Goal: Task Accomplishment & Management: Use online tool/utility

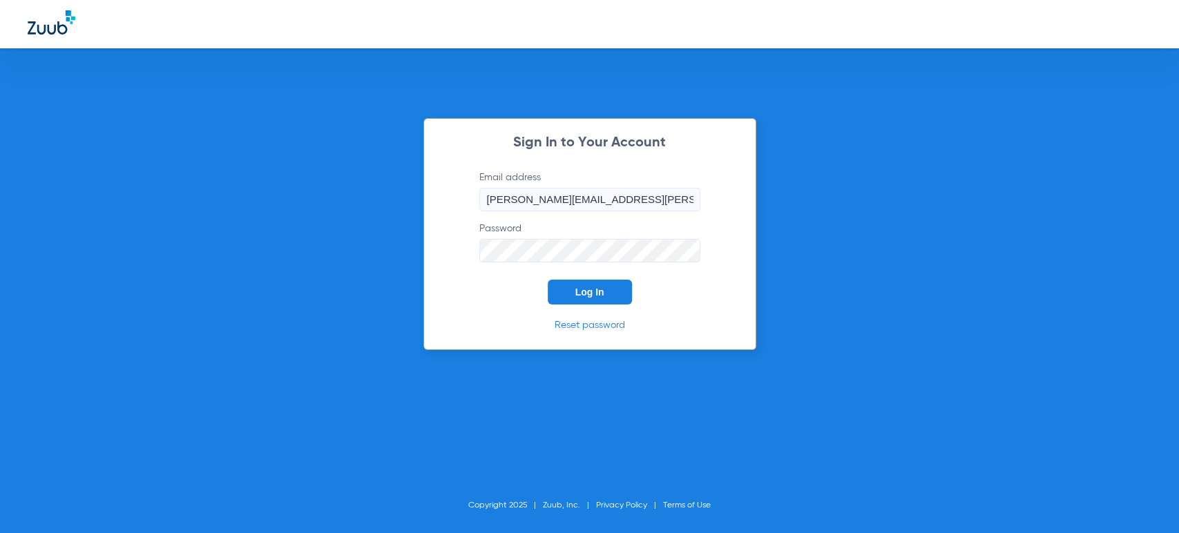
click at [569, 282] on button "Log In" at bounding box center [590, 292] width 84 height 25
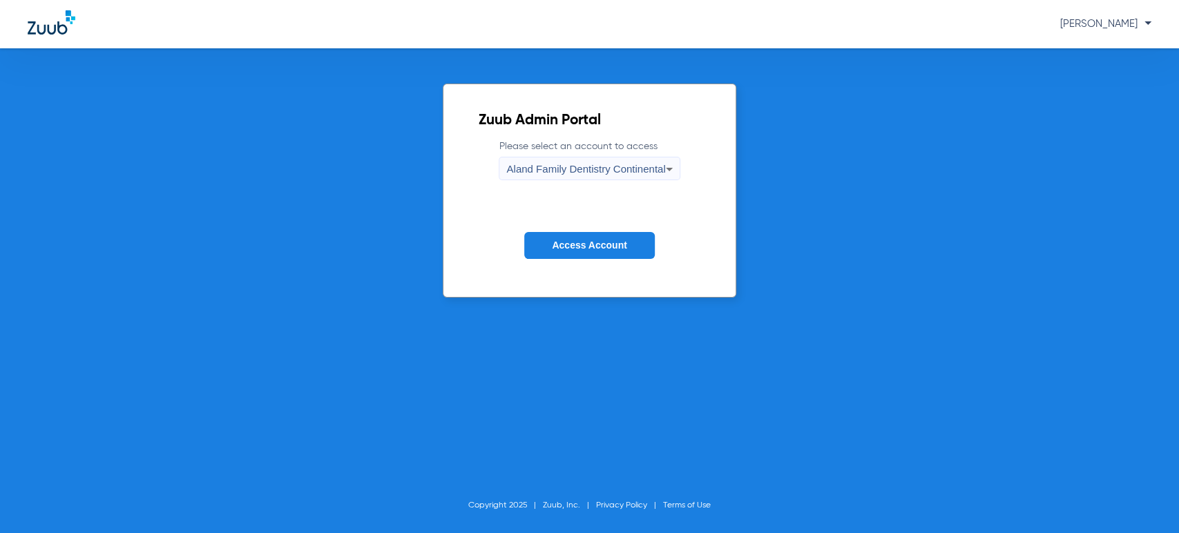
click at [1071, 20] on span "[PERSON_NAME]" at bounding box center [1105, 24] width 91 height 10
click at [664, 145] on div at bounding box center [589, 266] width 1179 height 533
click at [644, 160] on div "Aland Family Dentistry Continental" at bounding box center [585, 168] width 159 height 23
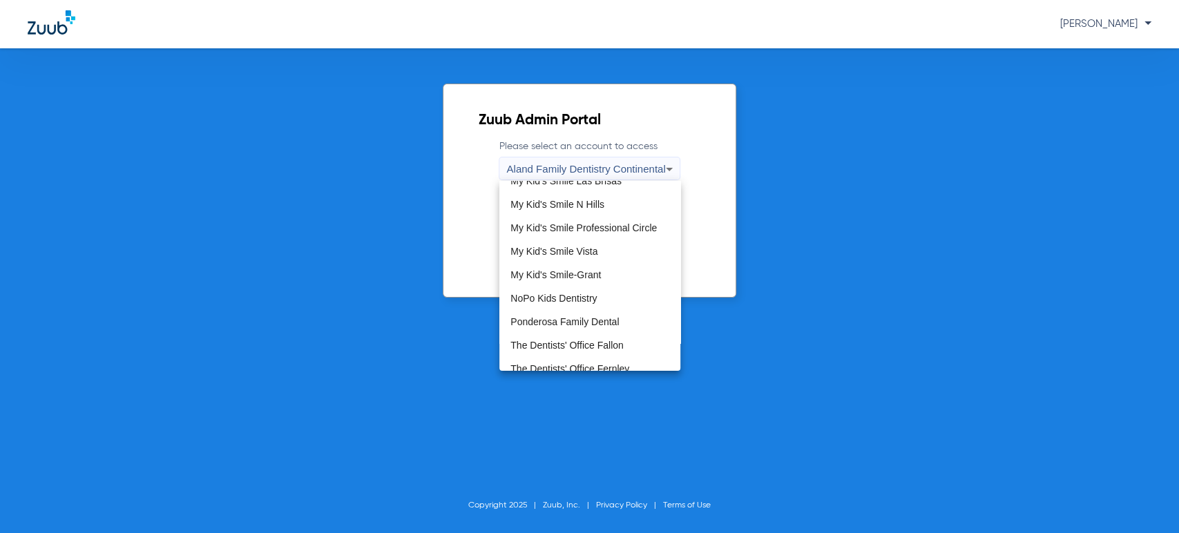
scroll to position [383, 0]
click at [594, 248] on mat-option "My Kid's Smile-Grant" at bounding box center [589, 255] width 181 height 23
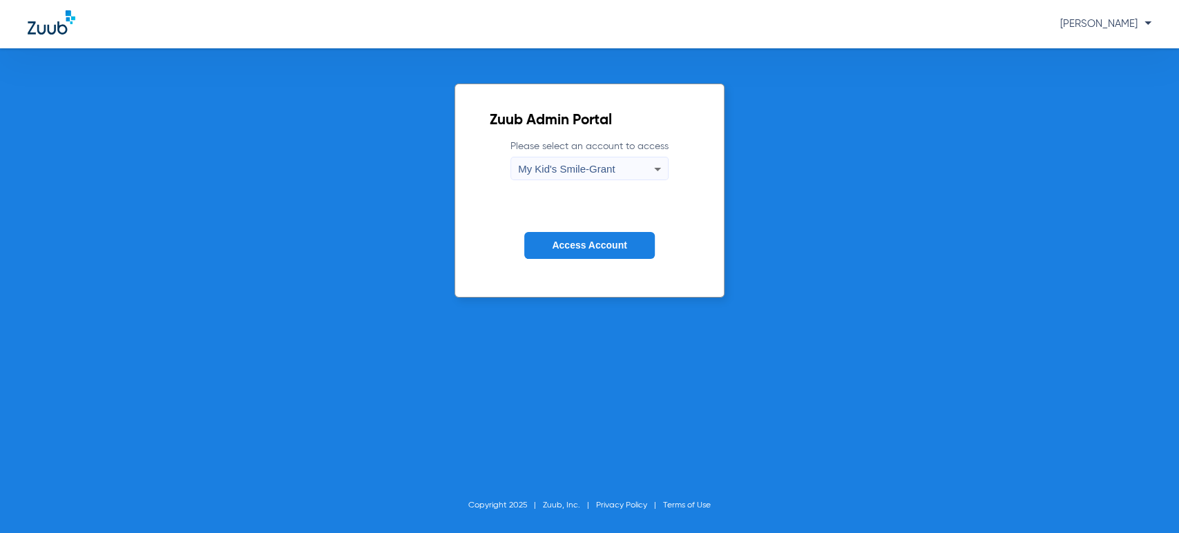
click at [594, 244] on span "Access Account" at bounding box center [589, 245] width 75 height 11
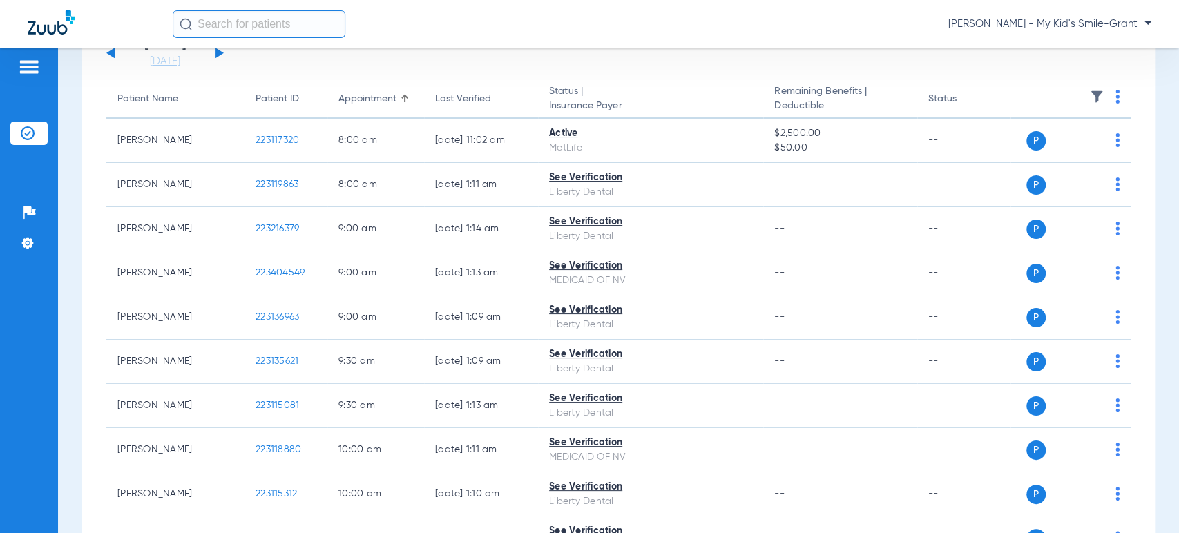
scroll to position [153, 0]
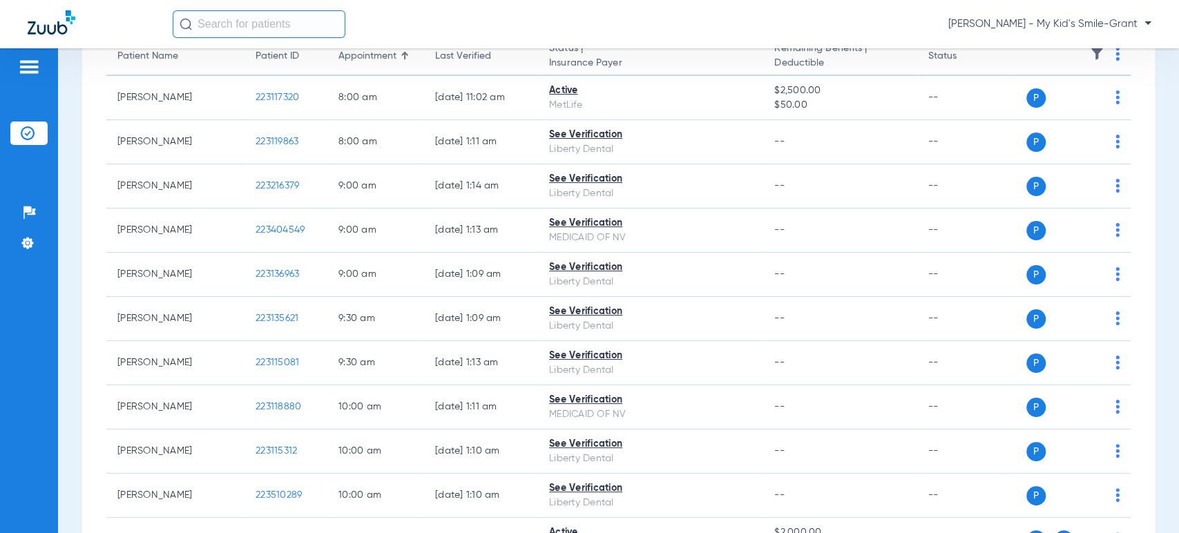
click at [63, 171] on div "Schedule Insurance Verification History Last Appt. Sync Time: [DATE] - 09:37 AM…" at bounding box center [618, 290] width 1121 height 485
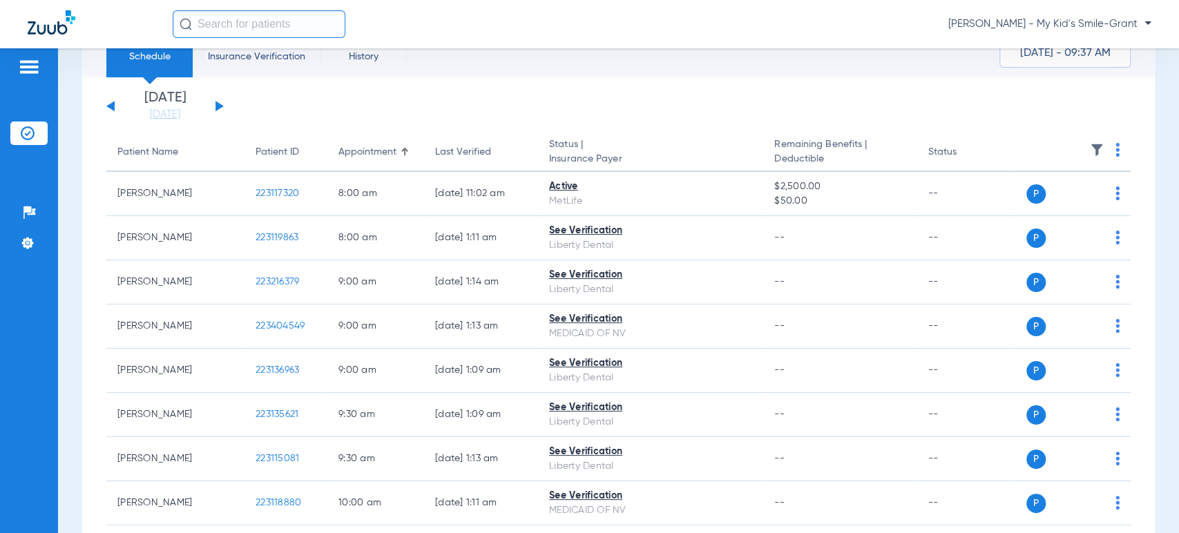
scroll to position [0, 0]
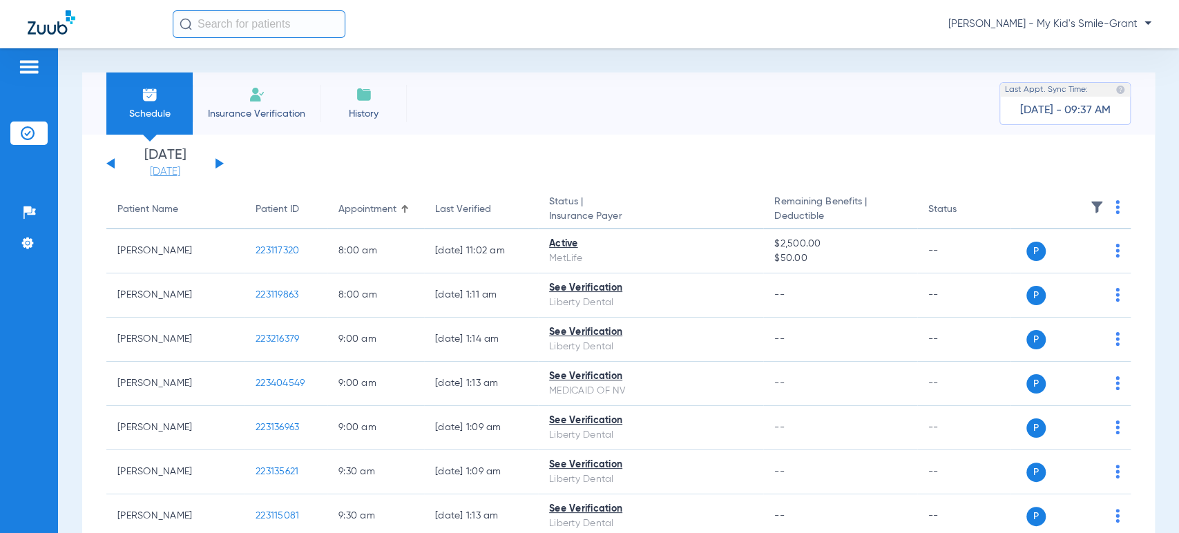
click at [163, 171] on link "[DATE]" at bounding box center [165, 172] width 83 height 14
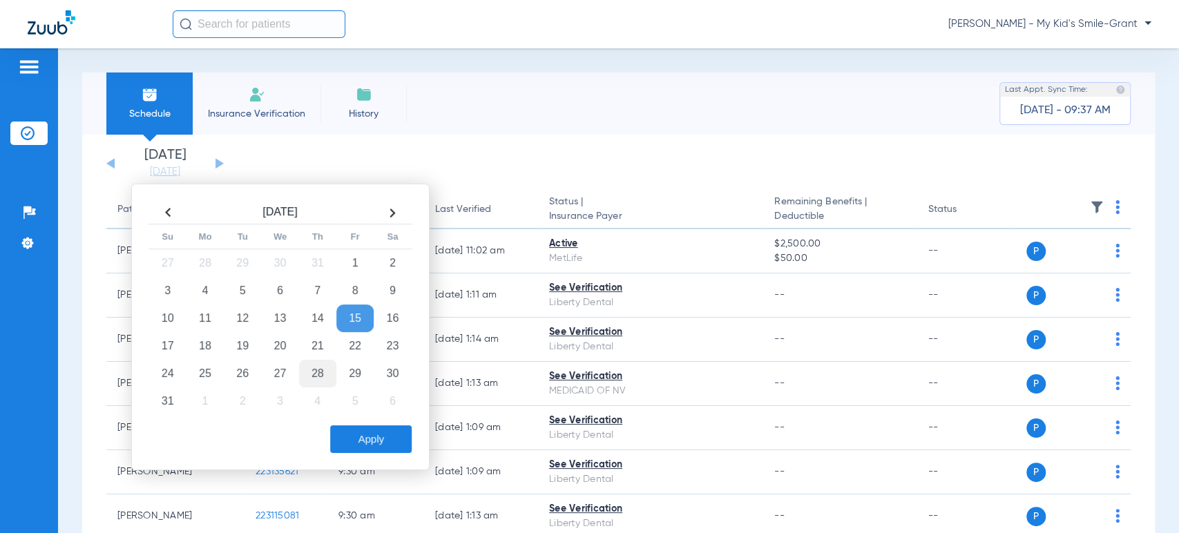
click at [314, 370] on td "28" at bounding box center [317, 374] width 37 height 28
click at [363, 441] on button "Apply" at bounding box center [371, 439] width 82 height 28
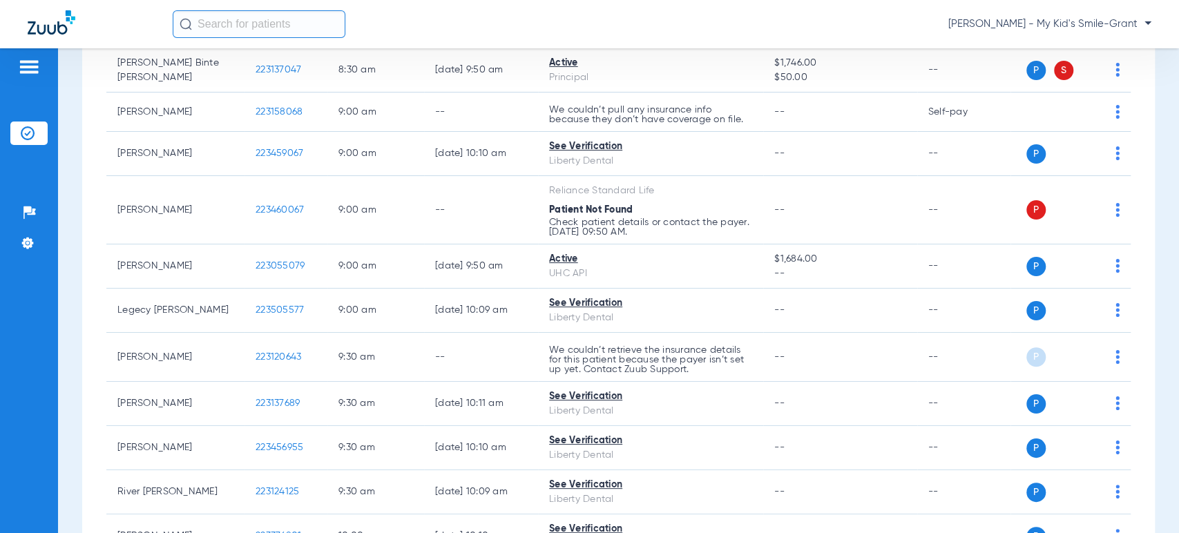
scroll to position [537, 0]
click at [55, 246] on div "Patients Insurance Verification Setup Help Center Settings" at bounding box center [29, 314] width 58 height 533
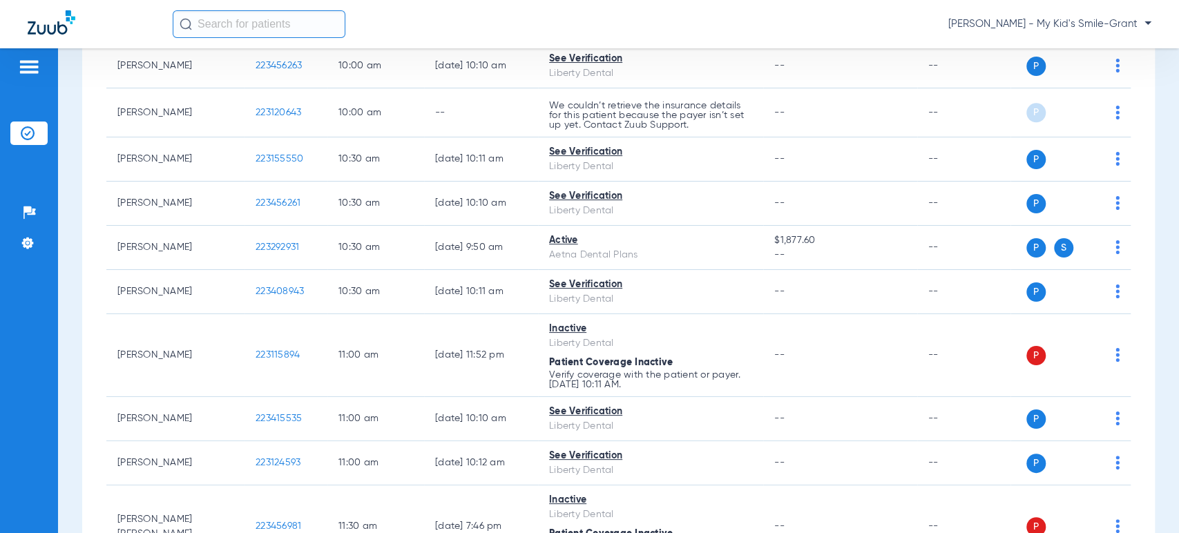
scroll to position [1227, 0]
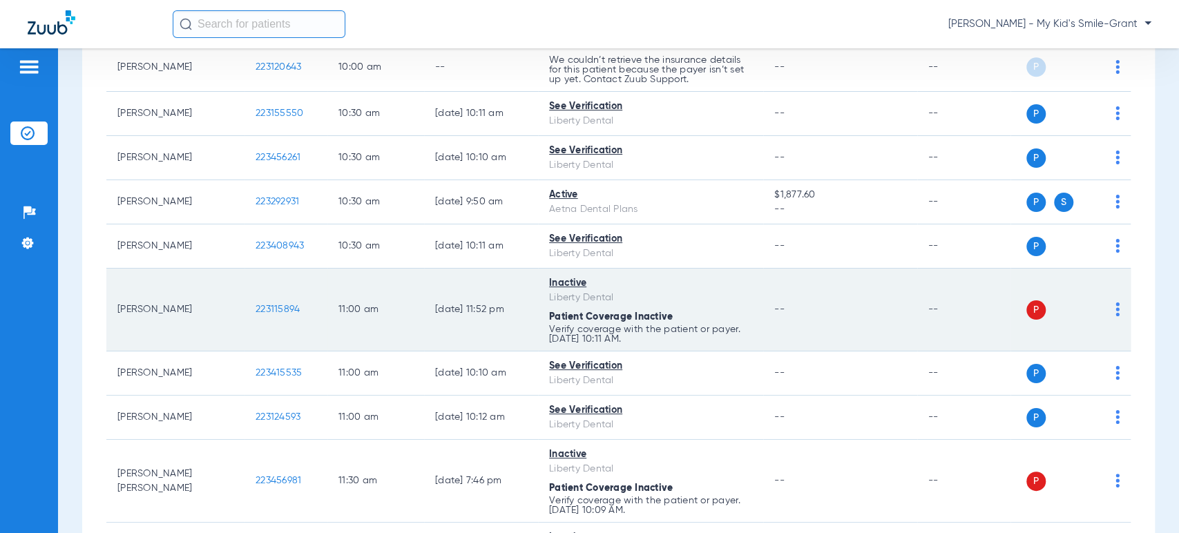
click at [281, 307] on span "223115894" at bounding box center [278, 310] width 44 height 10
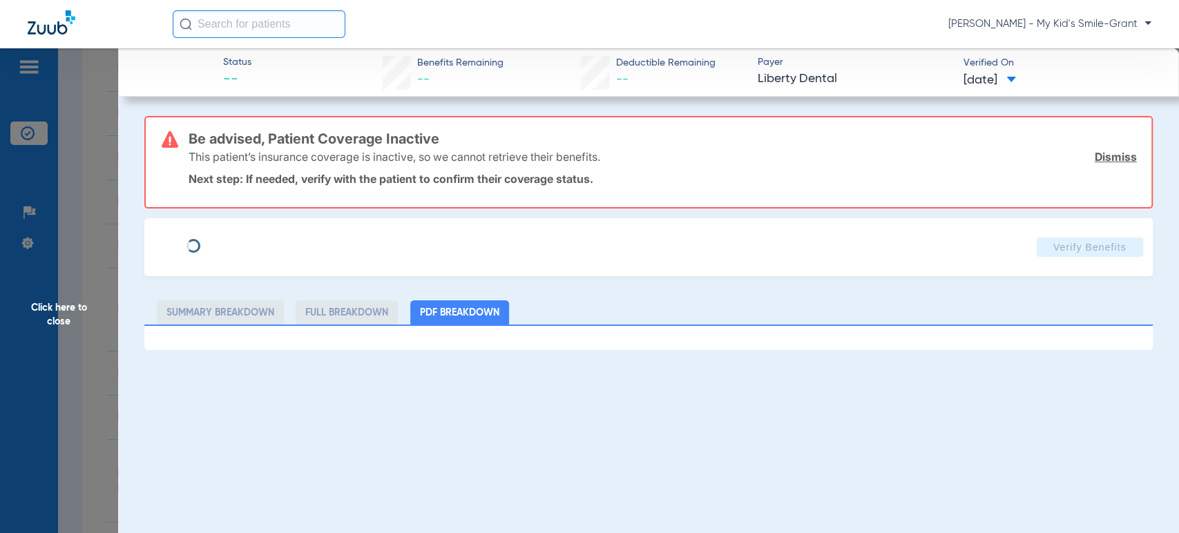
type input "[PERSON_NAME]"
type input "[DATE]"
type input "0000143523201"
type input "MCNANV"
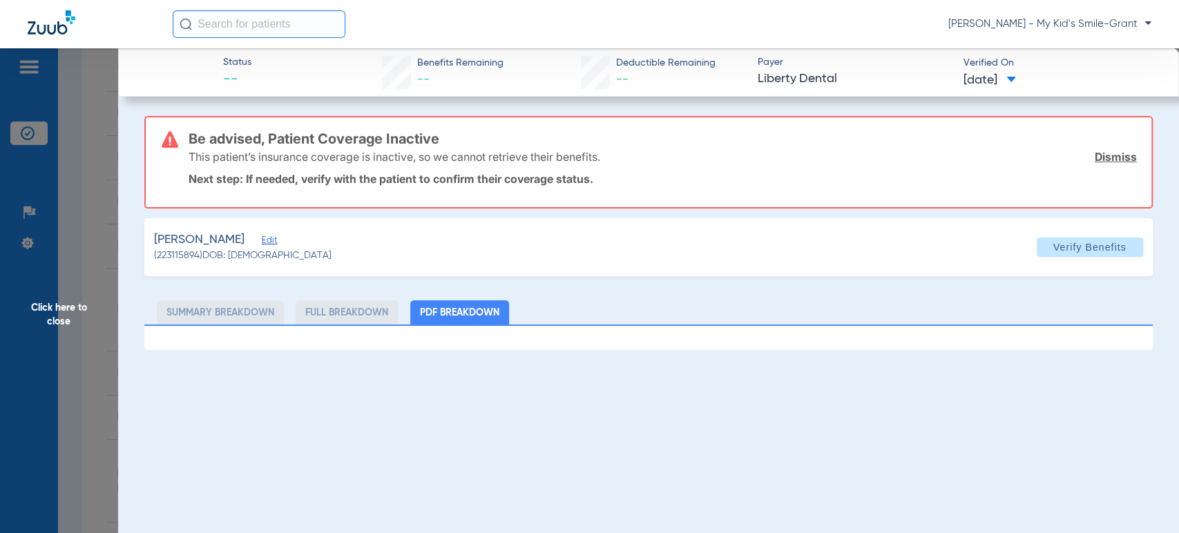
click at [274, 240] on span "Edit" at bounding box center [268, 242] width 12 height 13
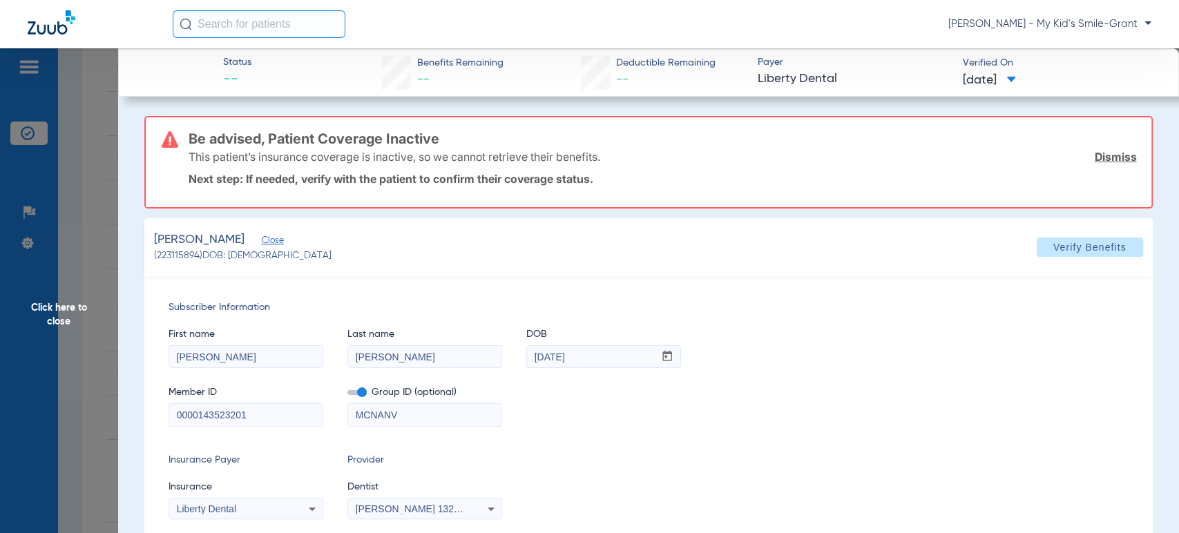
scroll to position [35, 0]
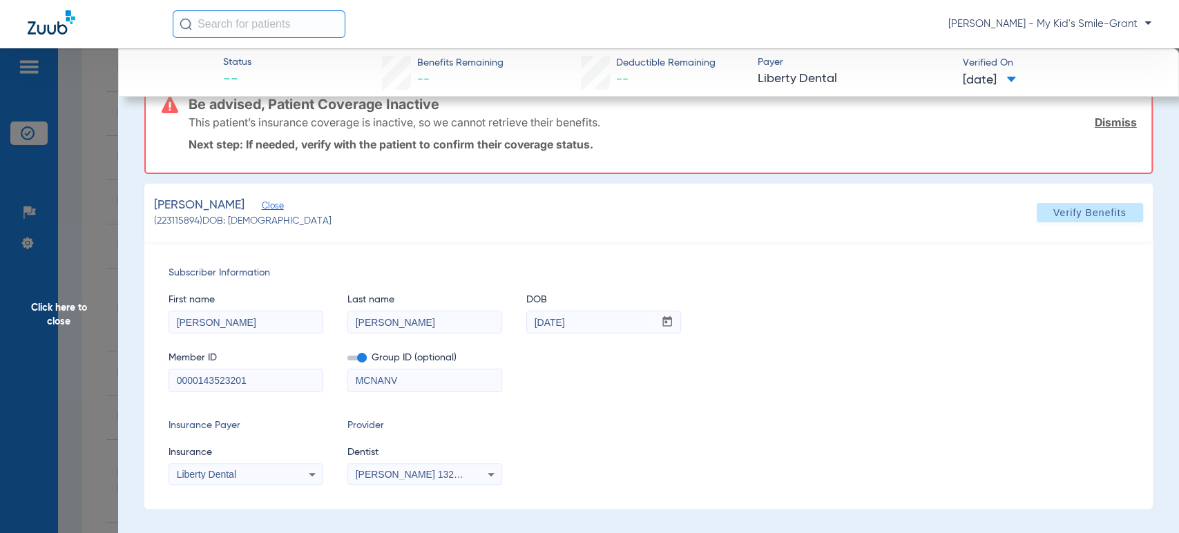
drag, startPoint x: 254, startPoint y: 380, endPoint x: 144, endPoint y: 387, distance: 110.1
click at [144, 387] on div "Subscriber Information First name [PERSON_NAME] Last name [PERSON_NAME] DOB mm …" at bounding box center [648, 375] width 1008 height 267
click at [1079, 209] on span "Verify Benefits" at bounding box center [1089, 212] width 73 height 11
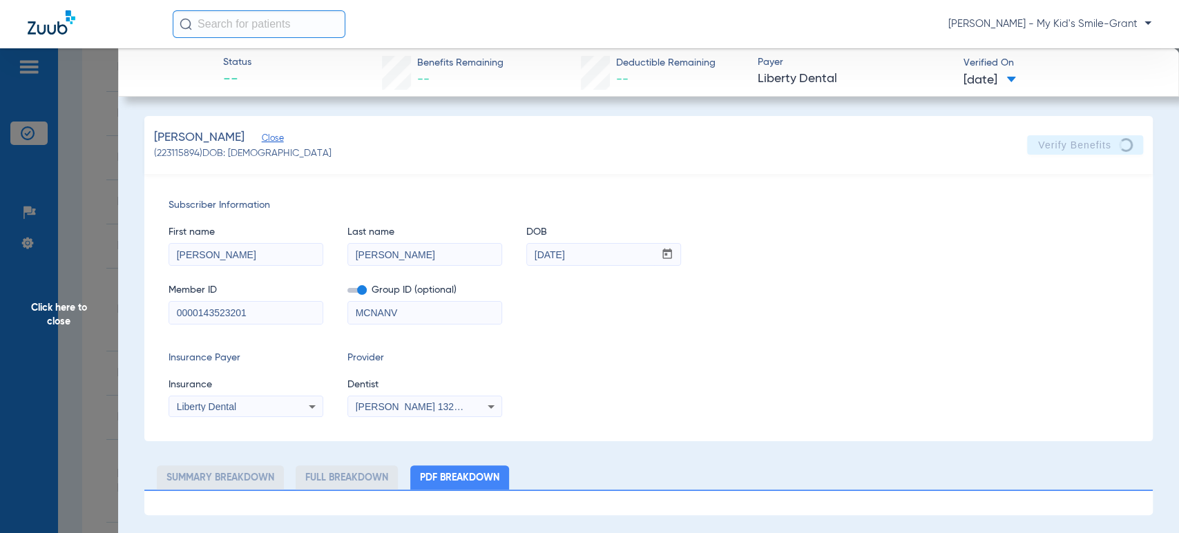
scroll to position [0, 0]
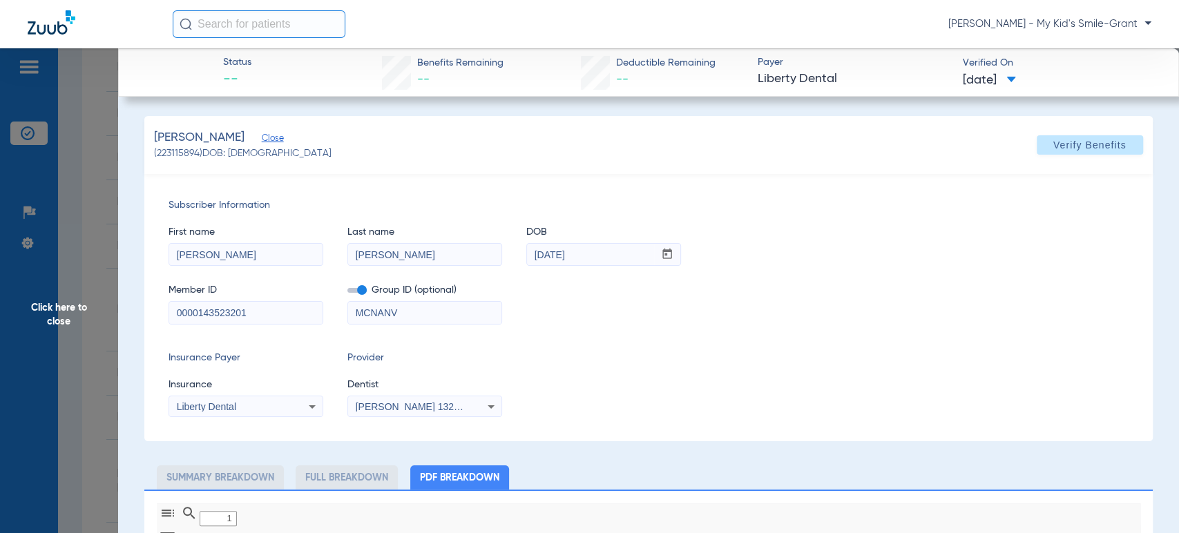
type input "0"
select select "page-width"
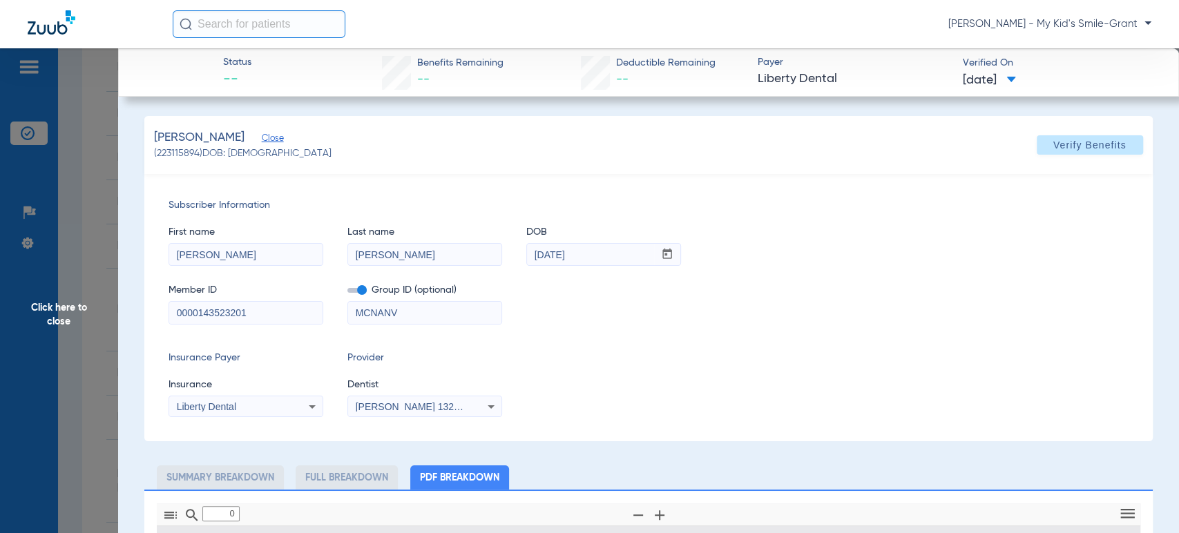
type input "1"
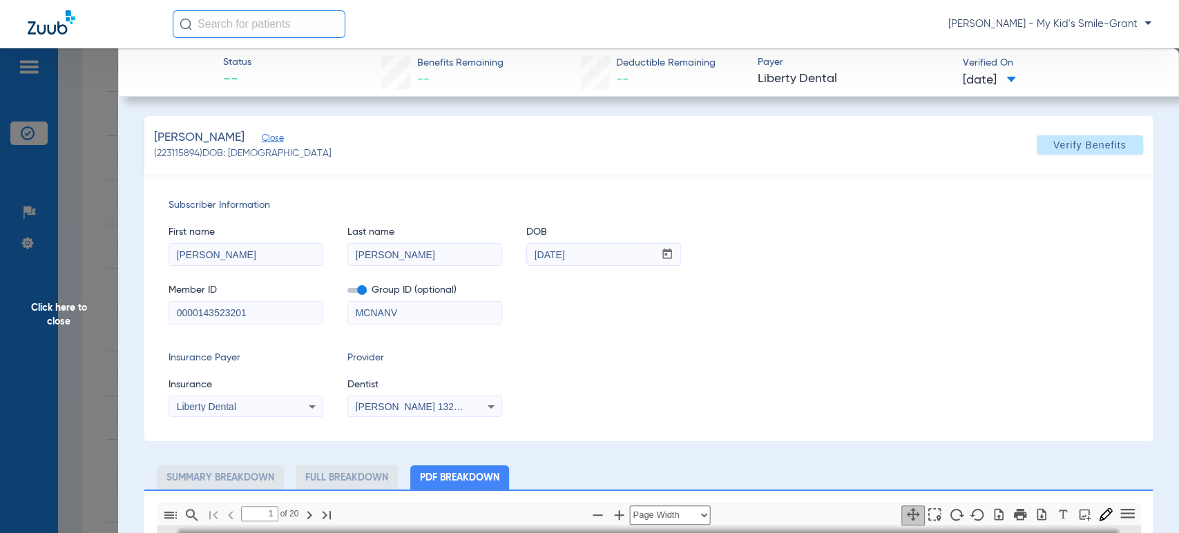
scroll to position [6, 0]
